Goal: Task Accomplishment & Management: Manage account settings

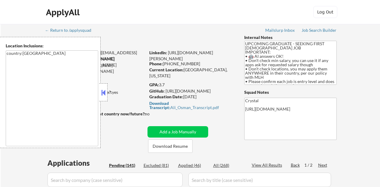
scroll to position [633, 0]
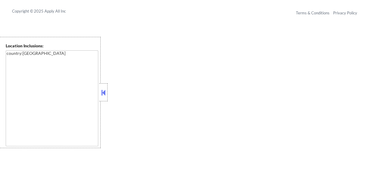
click at [102, 94] on button at bounding box center [103, 92] width 7 height 9
select select ""pending""
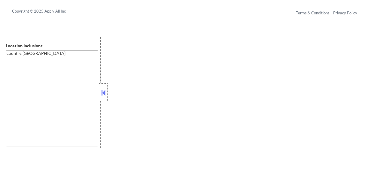
select select ""pending""
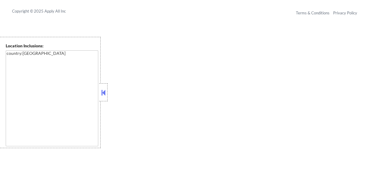
select select ""pending""
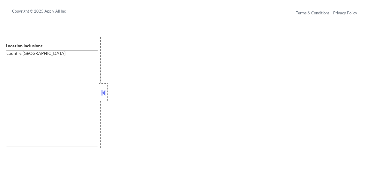
select select ""pending""
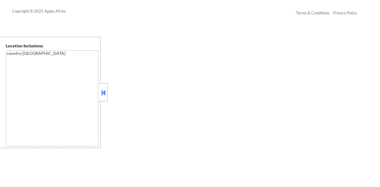
select select ""pending""
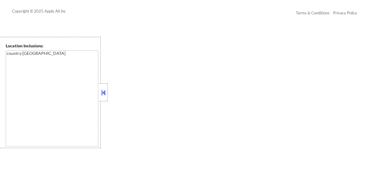
select select ""pending""
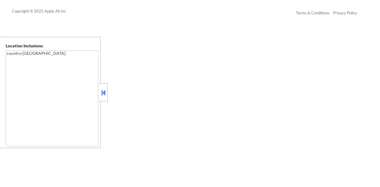
select select ""pending""
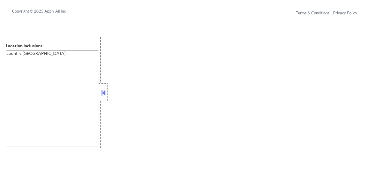
select select ""pending""
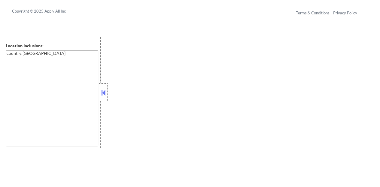
select select ""pending""
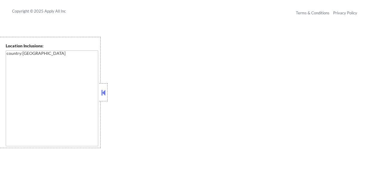
select select ""pending""
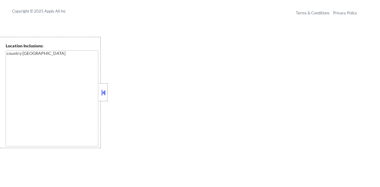
select select ""pending""
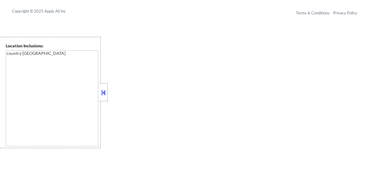
select select ""pending""
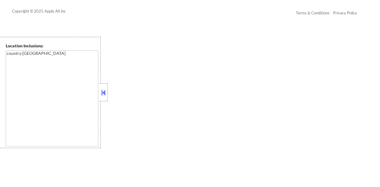
select select ""pending""
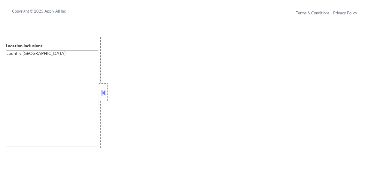
select select ""pending""
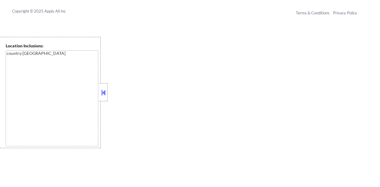
select select ""pending""
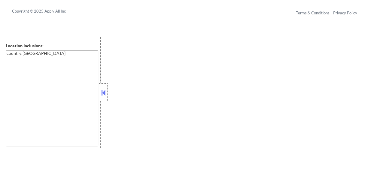
select select ""pending""
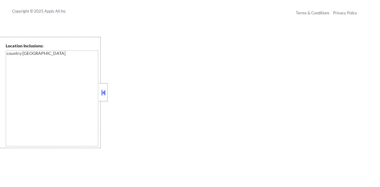
select select ""pending""
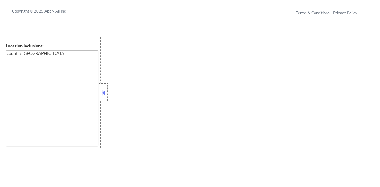
select select ""pending""
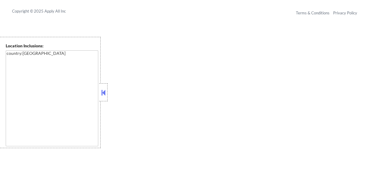
select select ""pending""
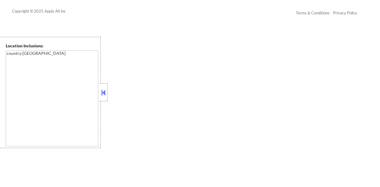
select select ""pending""
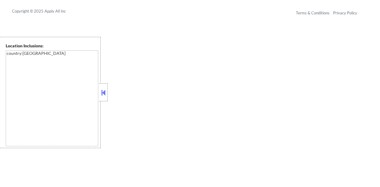
select select ""pending""
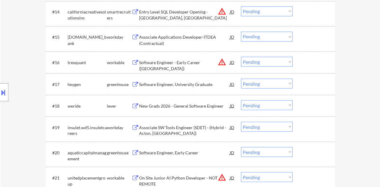
scroll to position [541, 0]
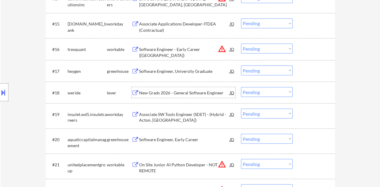
click at [170, 93] on div "New Grads 2026 - General Software Engineer" at bounding box center [184, 93] width 91 height 6
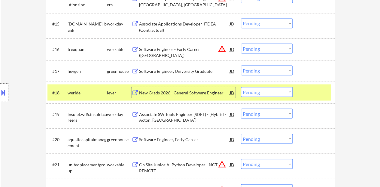
click at [266, 92] on select "Choose an option... Pending Applied Excluded (Questions) Excluded (Expired) Exc…" at bounding box center [267, 92] width 52 height 10
click at [273, 93] on select "Choose an option... Pending Applied Excluded (Questions) Excluded (Expired) Exc…" at bounding box center [267, 92] width 52 height 10
click at [241, 87] on select "Choose an option... Pending Applied Excluded (Questions) Excluded (Expired) Exc…" at bounding box center [267, 92] width 52 height 10
select select ""pending""
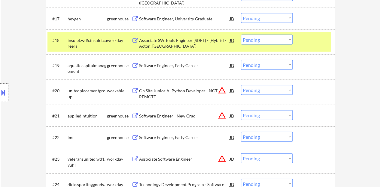
scroll to position [601, 0]
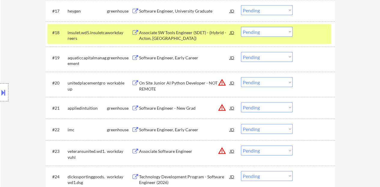
click at [303, 28] on div at bounding box center [314, 32] width 26 height 11
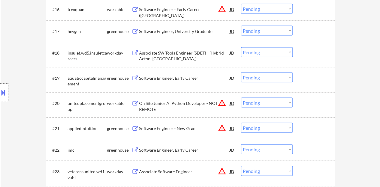
scroll to position [571, 0]
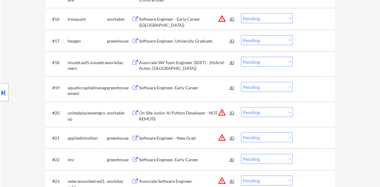
click at [167, 89] on div "Software Engineer, Early Career" at bounding box center [184, 88] width 91 height 6
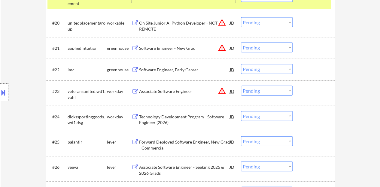
scroll to position [601, 0]
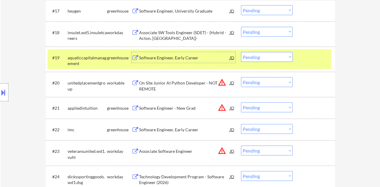
click at [271, 59] on select "Choose an option... Pending Applied Excluded (Questions) Excluded (Expired) Exc…" at bounding box center [267, 57] width 52 height 10
click at [241, 52] on select "Choose an option... Pending Applied Excluded (Questions) Excluded (Expired) Exc…" at bounding box center [267, 57] width 52 height 10
select select ""pending""
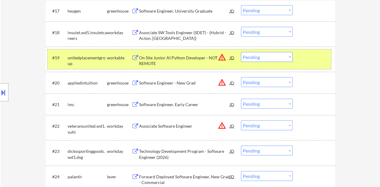
click at [300, 60] on div "#19 unitedplacementgroup workable On Site Junior AI Python Developer - NOT REMO…" at bounding box center [189, 60] width 284 height 20
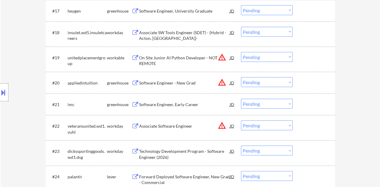
click at [165, 105] on div "Software Engineer, Early Career" at bounding box center [184, 105] width 91 height 6
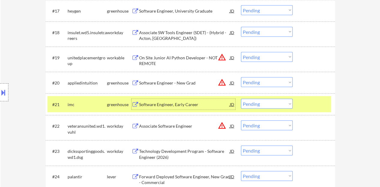
click at [267, 103] on select "Choose an option... Pending Applied Excluded (Questions) Excluded (Expired) Exc…" at bounding box center [267, 104] width 52 height 10
click at [241, 99] on select "Choose an option... Pending Applied Excluded (Questions) Excluded (Expired) Exc…" at bounding box center [267, 104] width 52 height 10
select select ""pending""
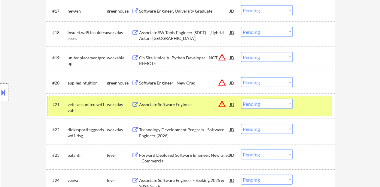
click at [321, 99] on div at bounding box center [314, 104] width 26 height 11
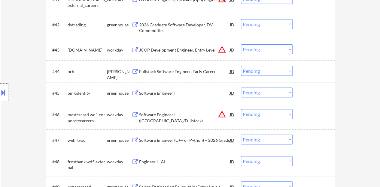
scroll to position [1202, 0]
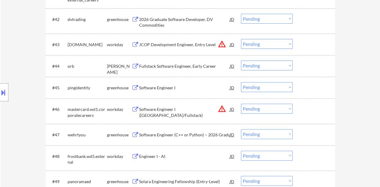
click at [169, 85] on div "Software Engineer I" at bounding box center [184, 88] width 91 height 6
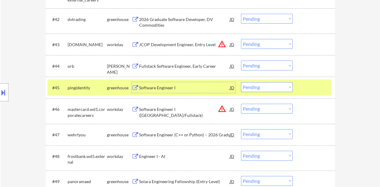
drag, startPoint x: 267, startPoint y: 86, endPoint x: 268, endPoint y: 89, distance: 3.1
click at [267, 86] on select "Choose an option... Pending Applied Excluded (Questions) Excluded (Expired) Exc…" at bounding box center [267, 87] width 52 height 10
click at [241, 82] on select "Choose an option... Pending Applied Excluded (Questions) Excluded (Expired) Exc…" at bounding box center [267, 87] width 52 height 10
select select ""pending""
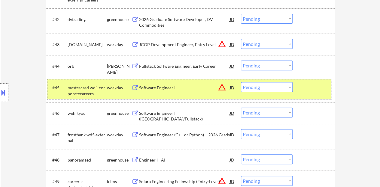
click at [312, 91] on div at bounding box center [314, 87] width 26 height 11
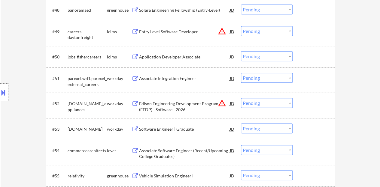
scroll to position [1322, 0]
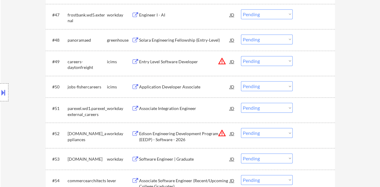
click at [167, 106] on div "Associate Integration Engineer" at bounding box center [184, 109] width 91 height 6
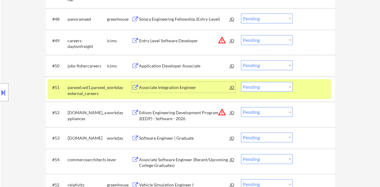
scroll to position [1352, 0]
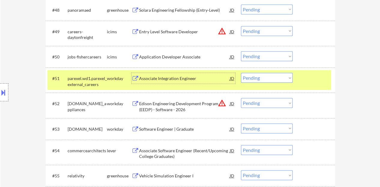
click at [270, 81] on select "Choose an option... Pending Applied Excluded (Questions) Excluded (Expired) Exc…" at bounding box center [267, 78] width 52 height 10
click at [241, 73] on select "Choose an option... Pending Applied Excluded (Questions) Excluded (Expired) Exc…" at bounding box center [267, 78] width 52 height 10
select select ""pending""
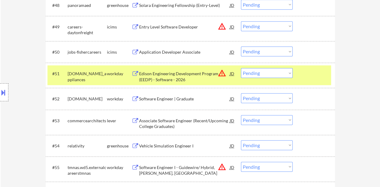
scroll to position [1382, 0]
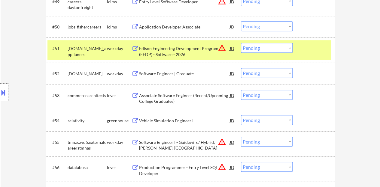
click at [306, 49] on div at bounding box center [314, 48] width 26 height 11
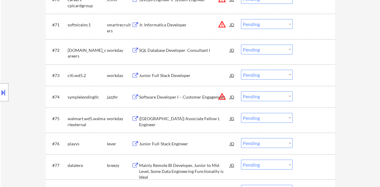
scroll to position [1897, 0]
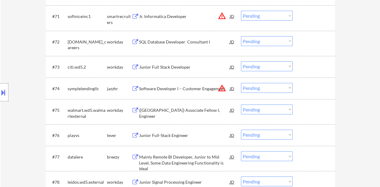
click at [182, 63] on div "Junior Full Stack Developer" at bounding box center [184, 67] width 91 height 11
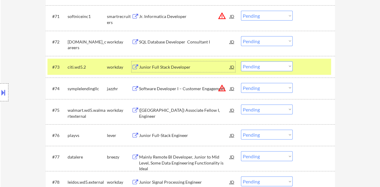
click at [315, 69] on div at bounding box center [314, 67] width 26 height 11
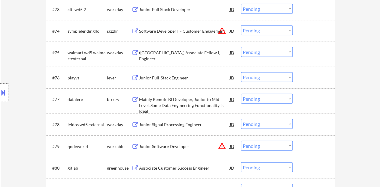
scroll to position [1957, 0]
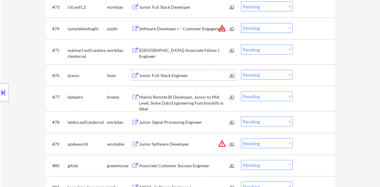
click at [159, 77] on div "Junior Full-Stack Engineer" at bounding box center [184, 76] width 91 height 6
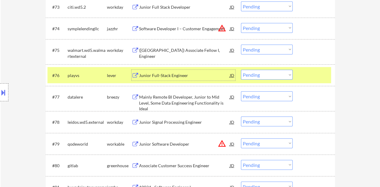
click at [263, 74] on select "Choose an option... Pending Applied Excluded (Questions) Excluded (Expired) Exc…" at bounding box center [267, 75] width 52 height 10
click at [241, 70] on select "Choose an option... Pending Applied Excluded (Questions) Excluded (Expired) Exc…" at bounding box center [267, 75] width 52 height 10
select select ""pending""
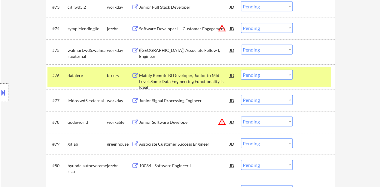
click at [321, 80] on div at bounding box center [314, 75] width 26 height 11
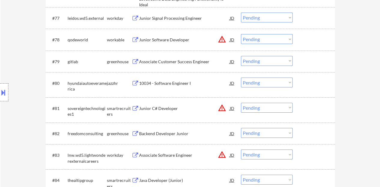
scroll to position [2047, 0]
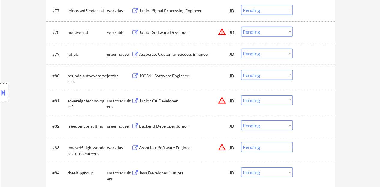
click at [167, 54] on div "Associate Customer Success Engineer" at bounding box center [184, 54] width 91 height 6
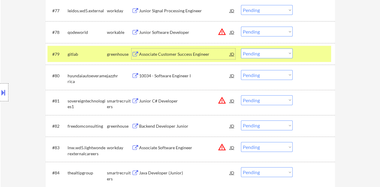
click at [261, 56] on select "Choose an option... Pending Applied Excluded (Questions) Excluded (Expired) Exc…" at bounding box center [267, 54] width 52 height 10
click at [241, 49] on select "Choose an option... Pending Applied Excluded (Questions) Excluded (Expired) Exc…" at bounding box center [267, 54] width 52 height 10
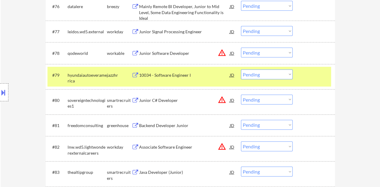
scroll to position [2017, 0]
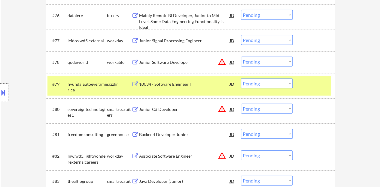
click at [186, 80] on div "10034 - Software Engineer I" at bounding box center [184, 84] width 91 height 11
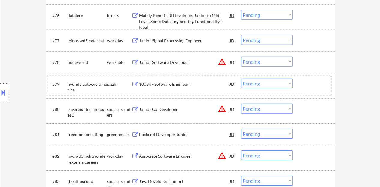
click at [321, 85] on div at bounding box center [314, 84] width 26 height 11
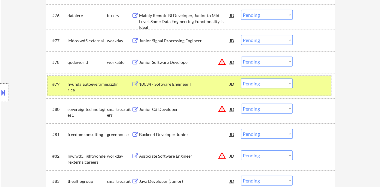
click at [266, 83] on select "Choose an option... Pending Applied Excluded (Questions) Excluded (Expired) Exc…" at bounding box center [267, 84] width 52 height 10
click at [261, 84] on select "Choose an option... Pending Applied Excluded (Questions) Excluded (Expired) Exc…" at bounding box center [267, 84] width 52 height 10
click at [241, 79] on select "Choose an option... Pending Applied Excluded (Questions) Excluded (Expired) Exc…" at bounding box center [267, 84] width 52 height 10
select select ""pending""
click at [312, 84] on div at bounding box center [314, 84] width 26 height 11
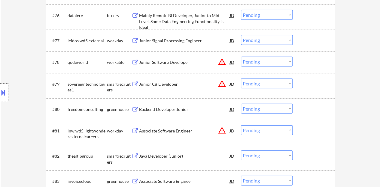
scroll to position [2047, 0]
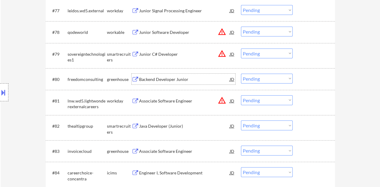
click at [172, 81] on div "Backend Developer Junior" at bounding box center [184, 80] width 91 height 6
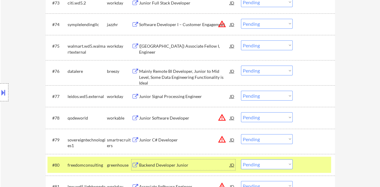
scroll to position [1997, 0]
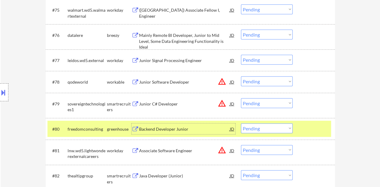
click at [274, 127] on select "Choose an option... Pending Applied Excluded (Questions) Excluded (Expired) Exc…" at bounding box center [267, 129] width 52 height 10
click at [241, 124] on select "Choose an option... Pending Applied Excluded (Questions) Excluded (Expired) Exc…" at bounding box center [267, 129] width 52 height 10
select select ""pending""
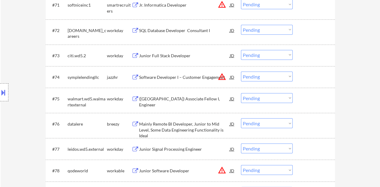
scroll to position [1907, 0]
